Goal: Check status: Check status

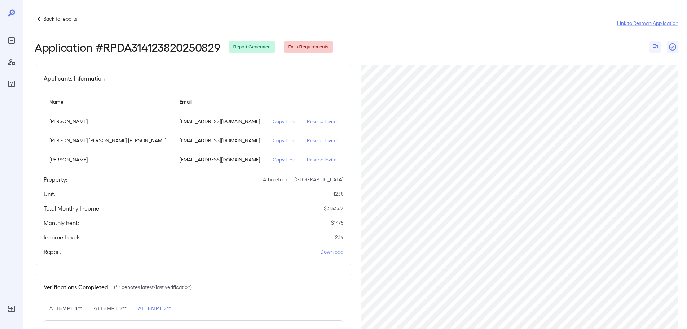
click at [57, 17] on p "Back to reports" at bounding box center [60, 18] width 34 height 7
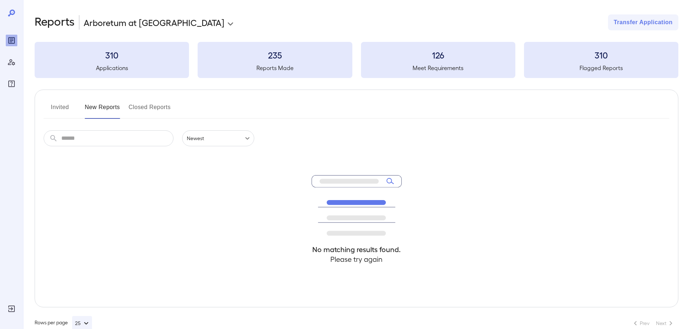
click at [87, 107] on button "New Reports" at bounding box center [102, 109] width 35 height 17
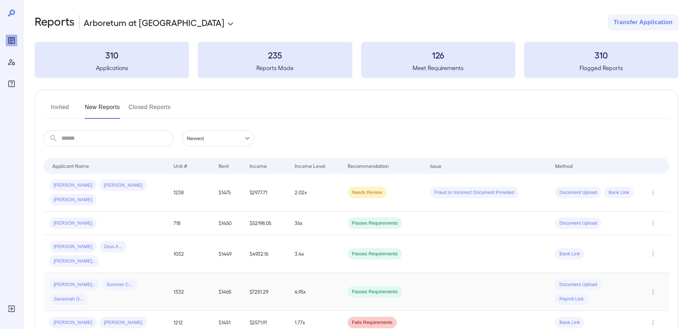
click at [158, 273] on td "Dale A... Summer C... Savannah D..." at bounding box center [106, 292] width 124 height 38
click at [88, 217] on div "[PERSON_NAME]" at bounding box center [105, 223] width 113 height 12
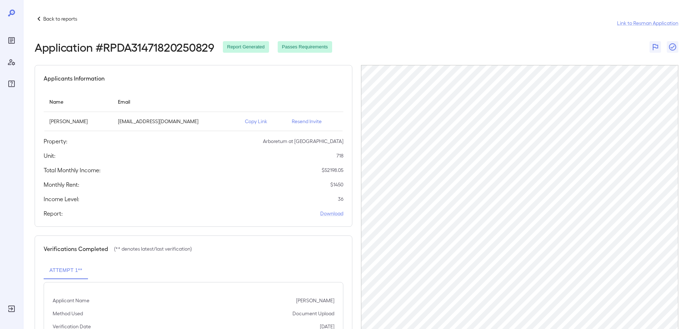
click at [57, 22] on p "Back to reports" at bounding box center [60, 18] width 34 height 7
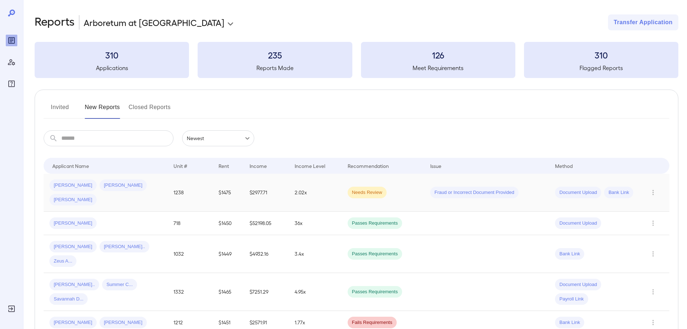
click at [297, 184] on td "2.02x" at bounding box center [315, 193] width 53 height 38
click at [97, 196] on span "[PERSON_NAME]" at bounding box center [72, 199] width 47 height 7
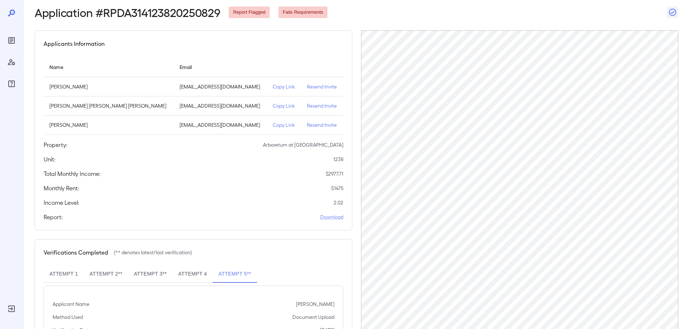
scroll to position [36, 0]
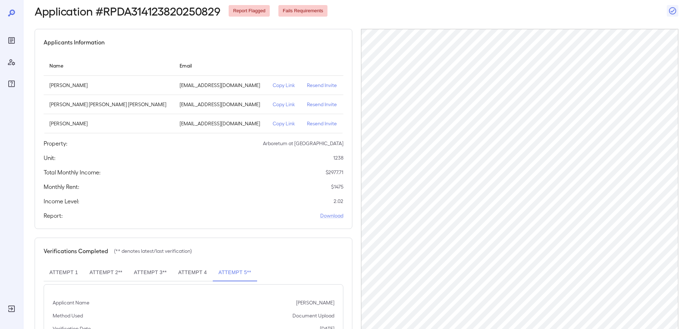
click at [201, 275] on button "Attempt 4" at bounding box center [192, 272] width 40 height 17
click at [203, 270] on button "Attempt 4" at bounding box center [192, 272] width 40 height 17
click at [228, 272] on button "Attempt 5**" at bounding box center [235, 272] width 44 height 17
click at [247, 224] on div "Applicants Information Name Email [PERSON_NAME] [EMAIL_ADDRESS][DOMAIN_NAME] Co…" at bounding box center [194, 129] width 318 height 200
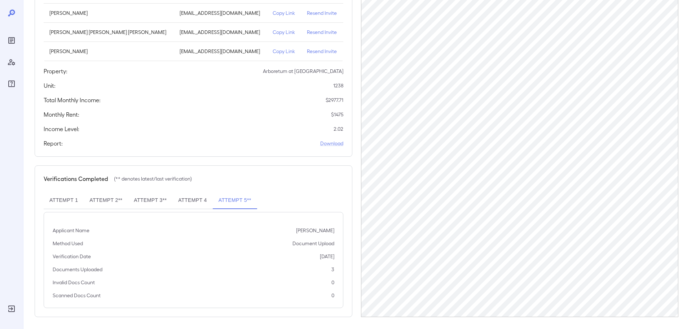
scroll to position [111, 0]
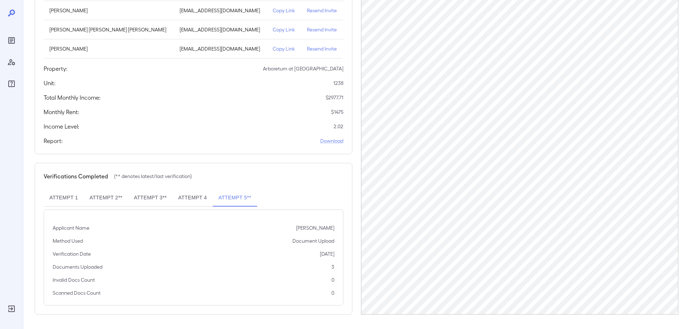
click at [196, 199] on button "Attempt 4" at bounding box center [192, 197] width 40 height 17
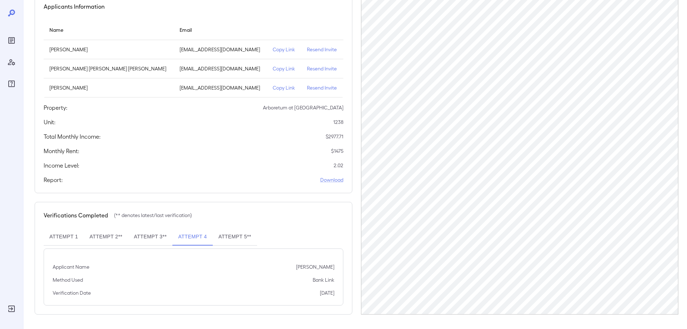
scroll to position [72, 0]
drag, startPoint x: 233, startPoint y: 240, endPoint x: 238, endPoint y: 239, distance: 4.8
click at [233, 240] on button "Attempt 5**" at bounding box center [235, 236] width 44 height 17
click at [157, 239] on button "Attempt 3**" at bounding box center [150, 236] width 44 height 17
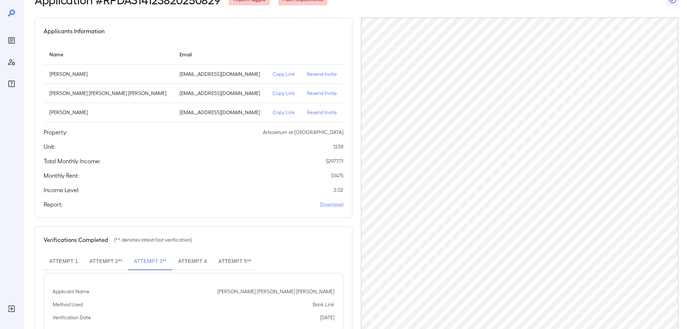
scroll to position [36, 0]
